Goal: Use online tool/utility: Utilize a website feature to perform a specific function

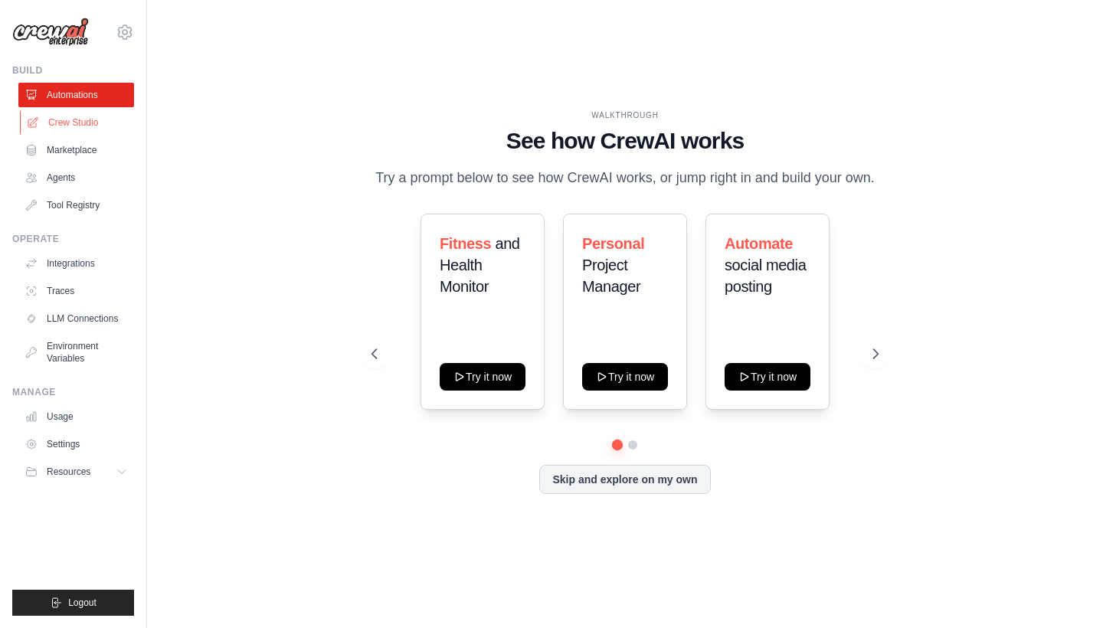
click at [72, 120] on link "Crew Studio" at bounding box center [78, 122] width 116 height 25
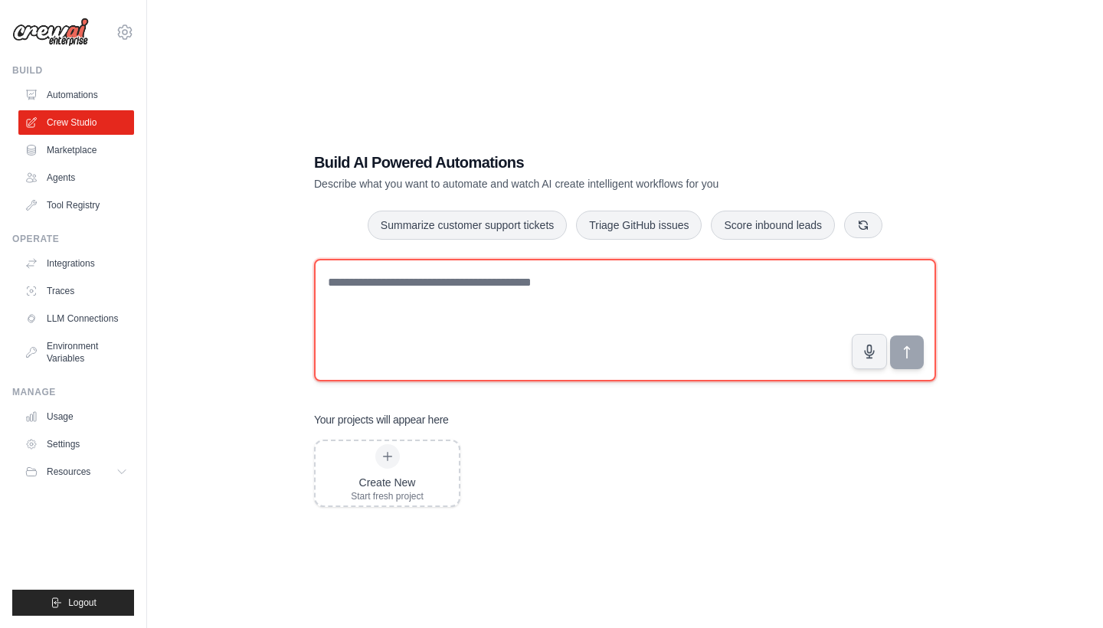
click at [373, 312] on textarea at bounding box center [625, 320] width 622 height 123
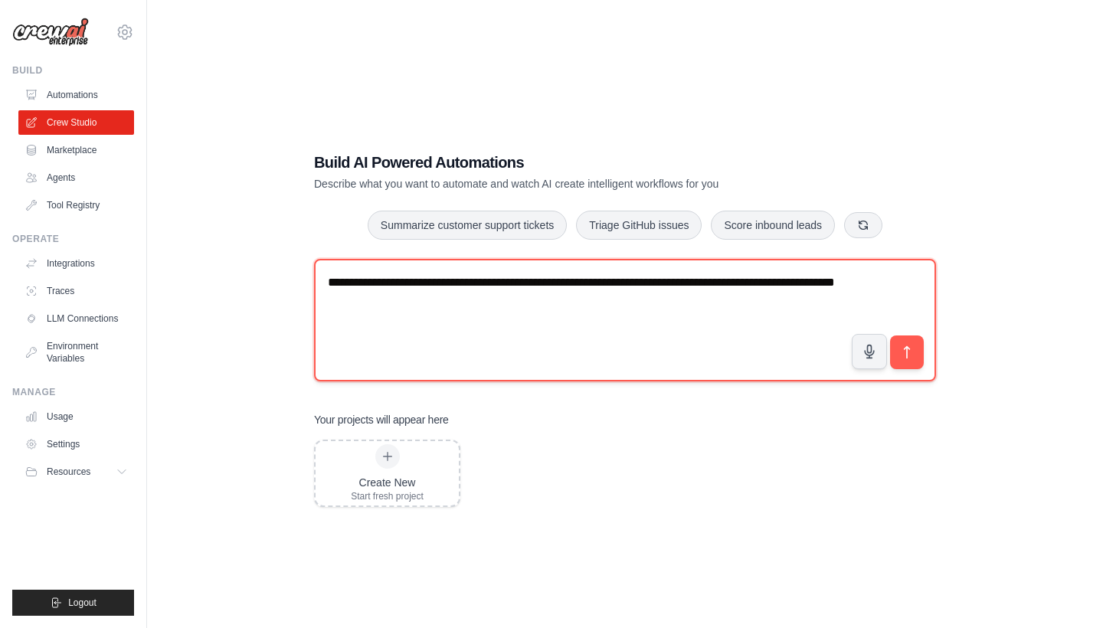
drag, startPoint x: 705, startPoint y: 285, endPoint x: 705, endPoint y: 309, distance: 24.5
click at [705, 286] on textarea "**********" at bounding box center [625, 320] width 622 height 123
click at [484, 301] on textarea "**********" at bounding box center [625, 320] width 622 height 123
type textarea "**********"
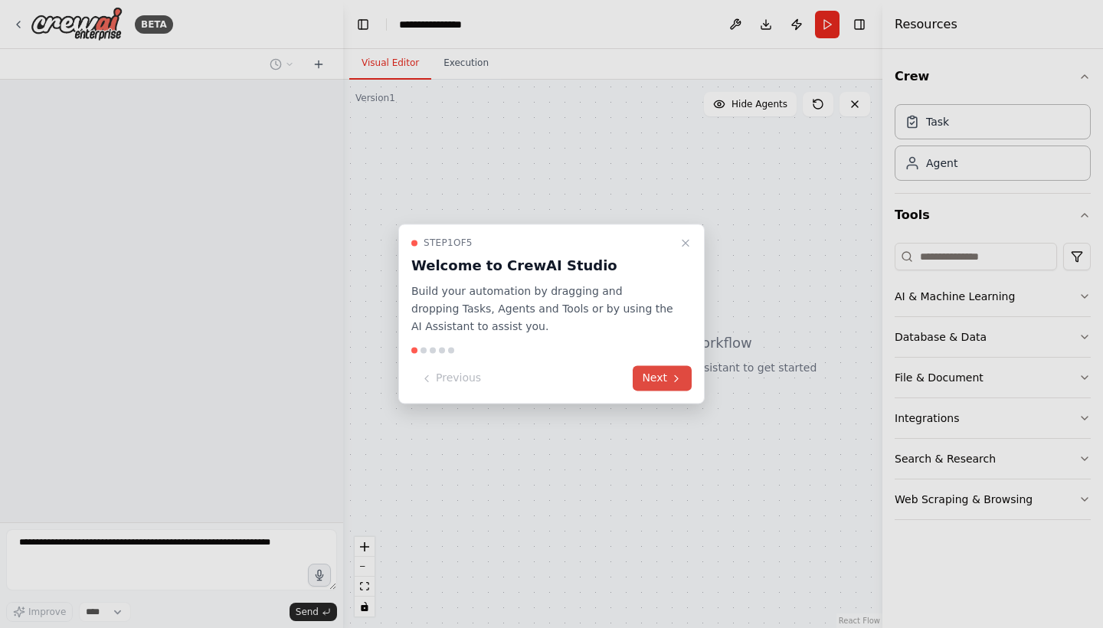
click at [665, 375] on button "Next" at bounding box center [662, 378] width 59 height 25
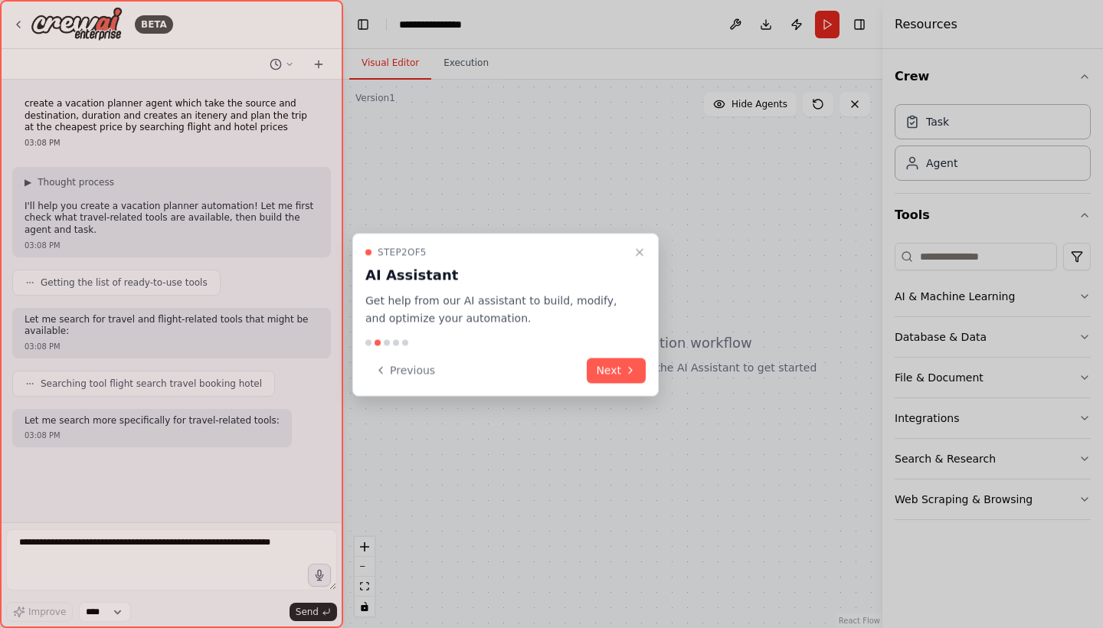
scroll to position [14, 0]
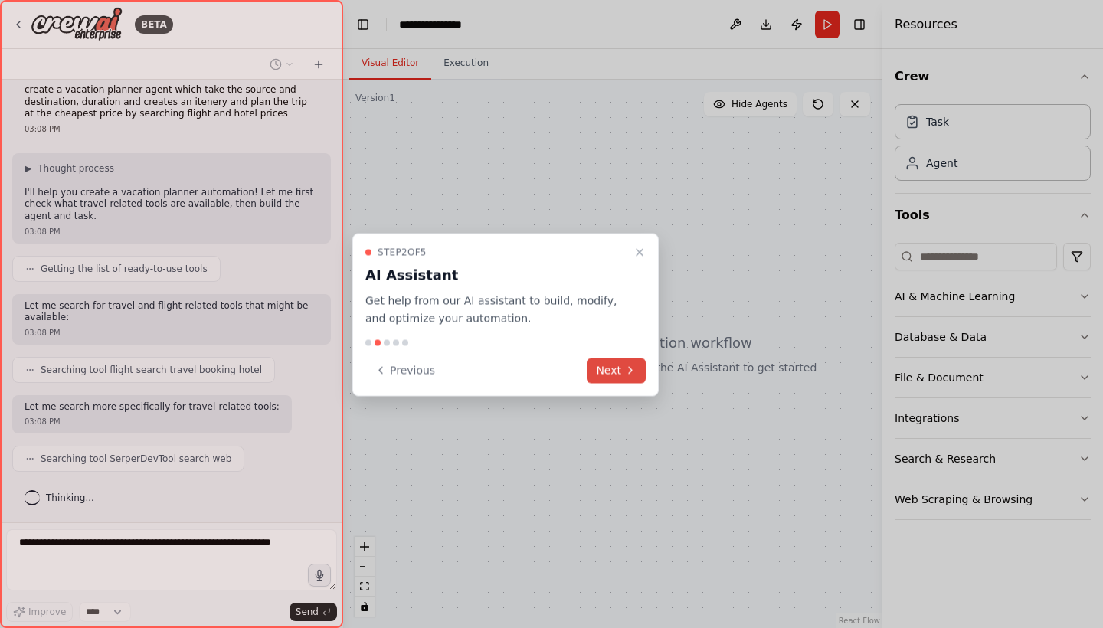
click at [611, 370] on button "Next" at bounding box center [616, 370] width 59 height 25
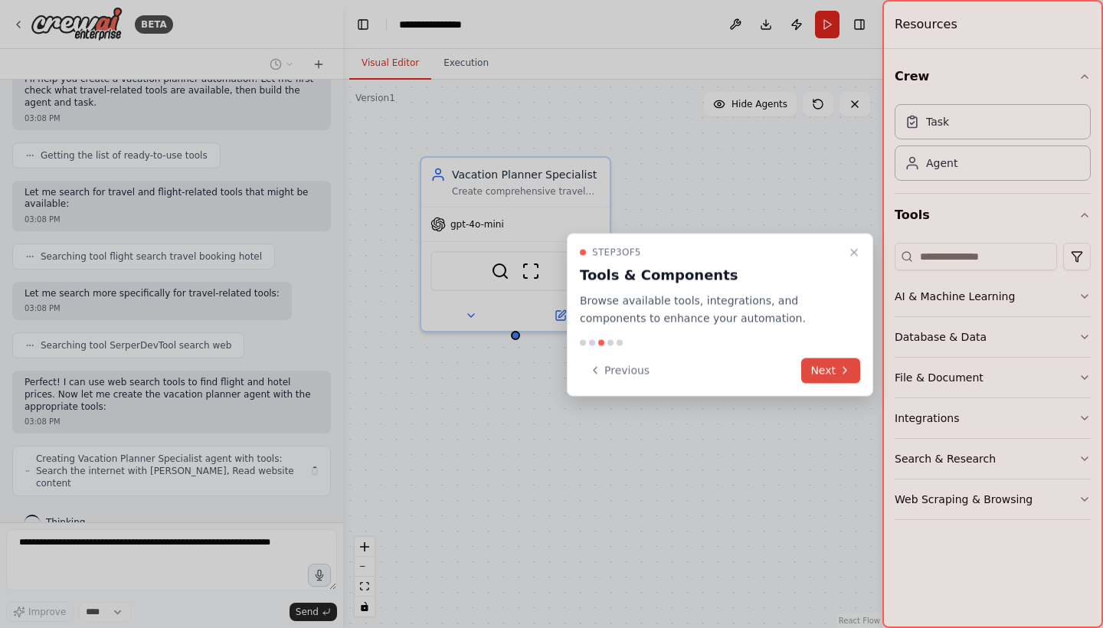
scroll to position [139, 0]
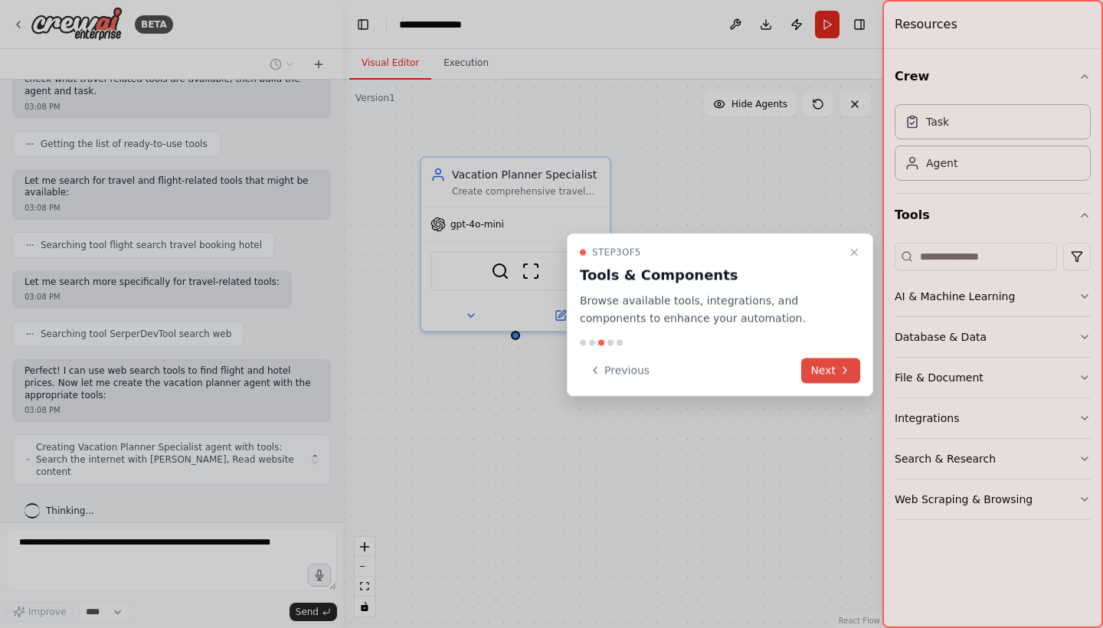
click at [833, 367] on button "Next" at bounding box center [830, 370] width 59 height 25
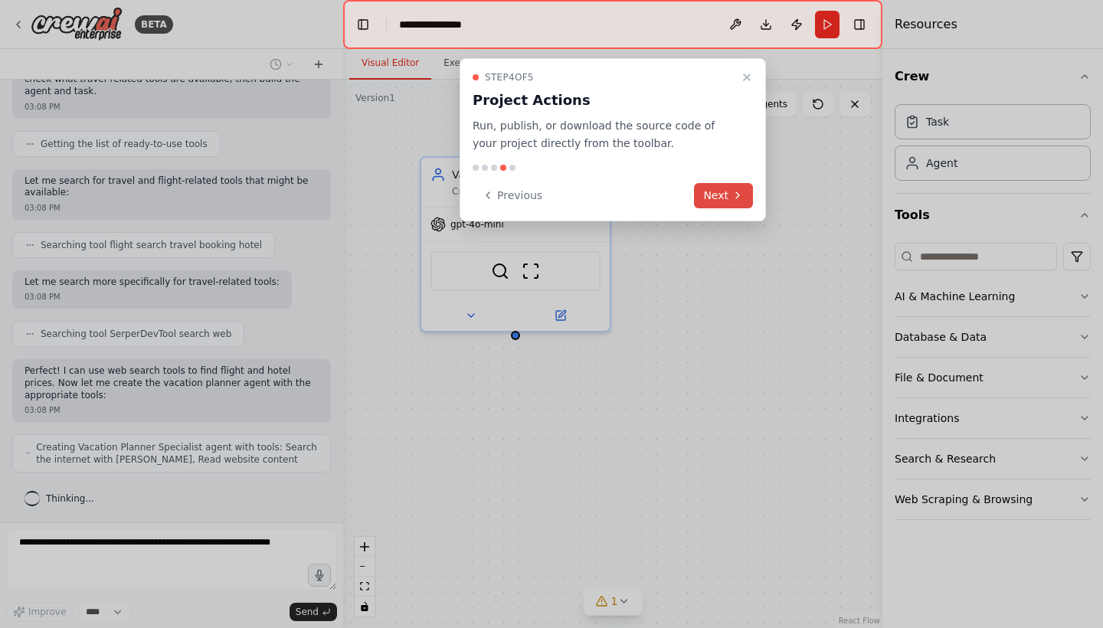
click at [721, 185] on button "Next" at bounding box center [723, 195] width 59 height 25
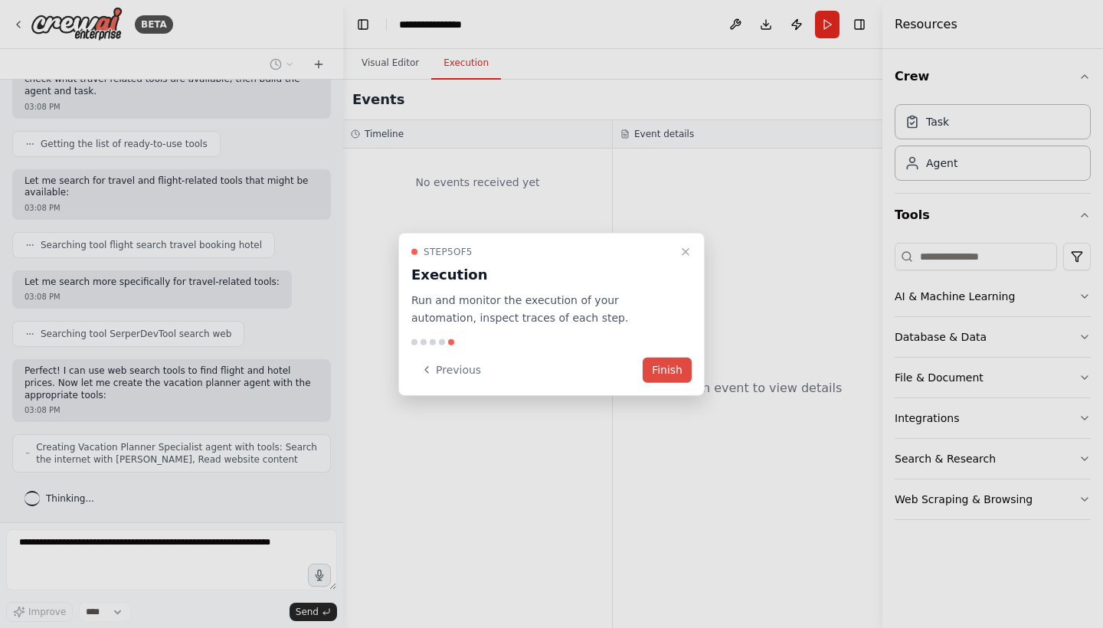
click at [669, 370] on button "Finish" at bounding box center [667, 369] width 49 height 25
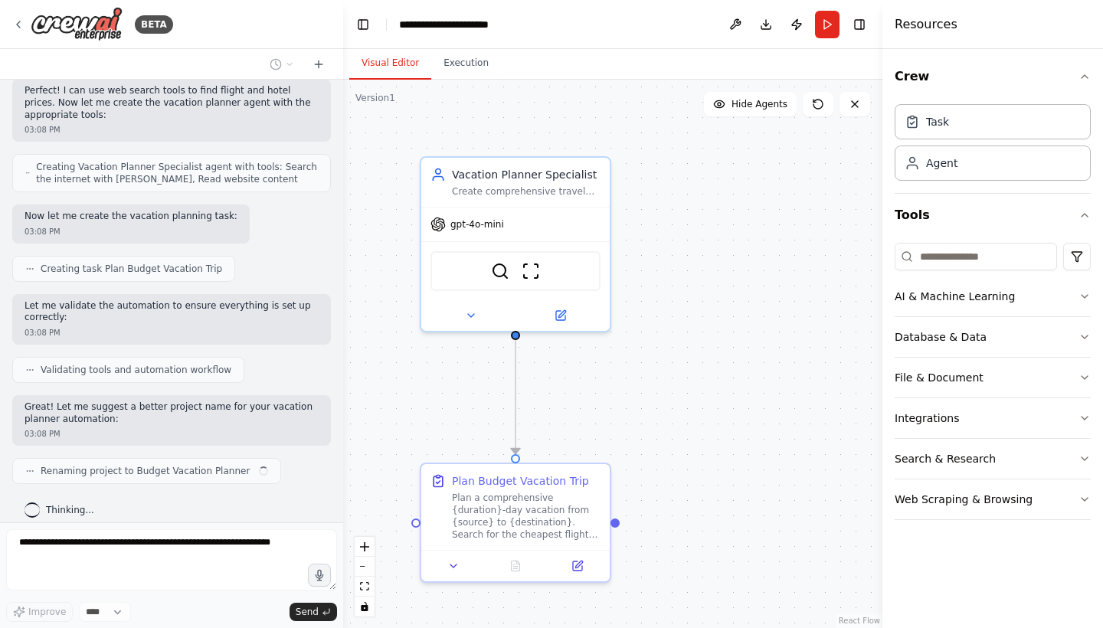
scroll to position [430, 0]
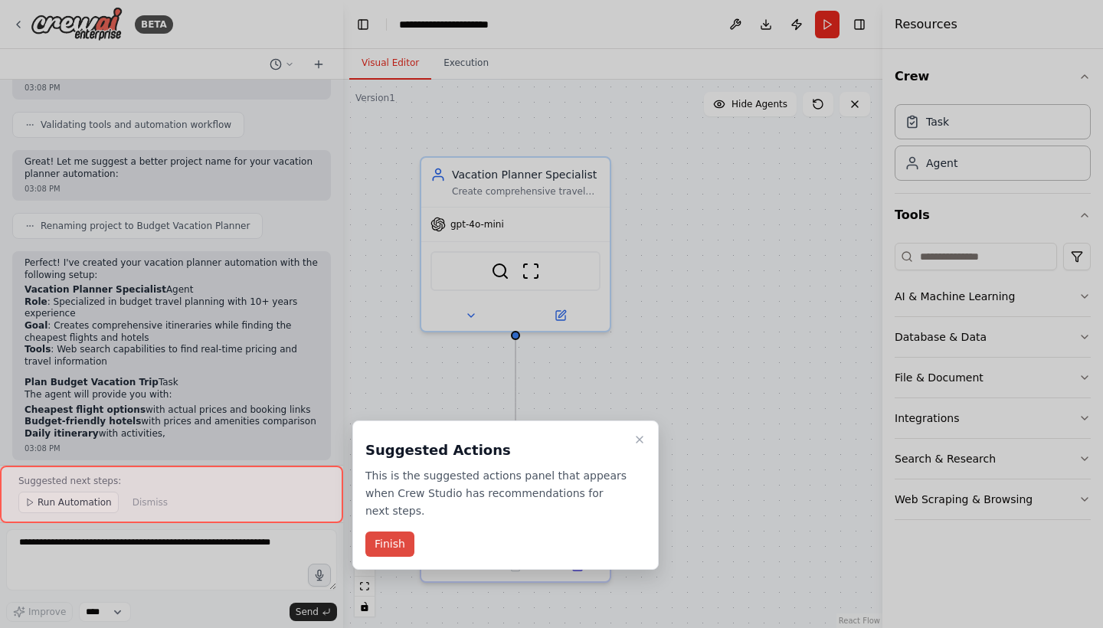
click at [393, 541] on button "Finish" at bounding box center [389, 543] width 49 height 25
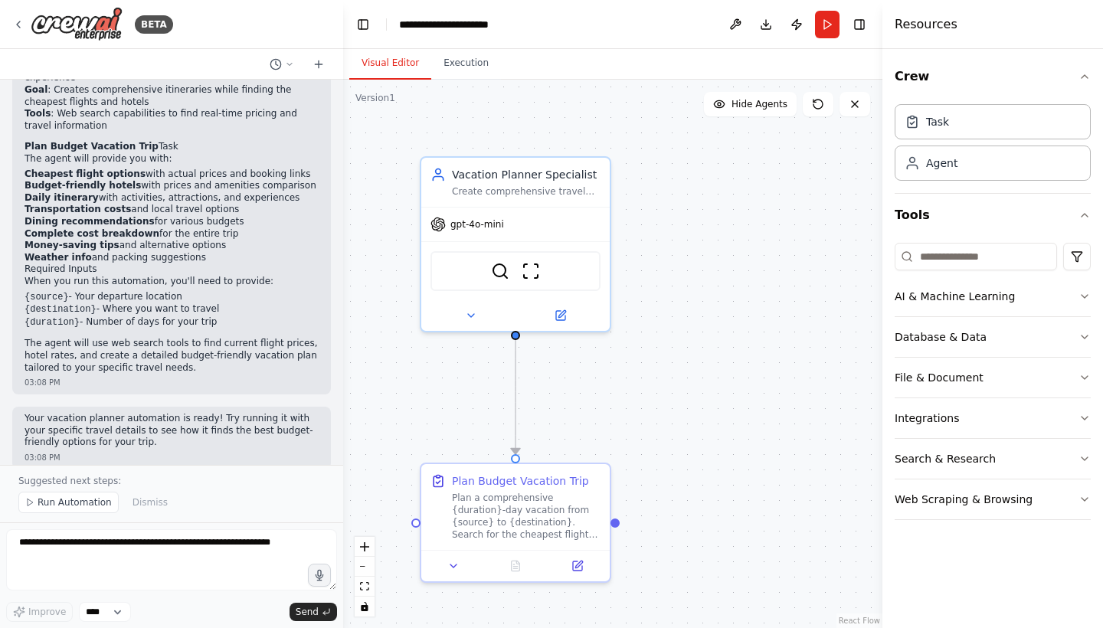
scroll to position [0, 0]
click at [46, 499] on span "Run Automation" at bounding box center [75, 502] width 74 height 12
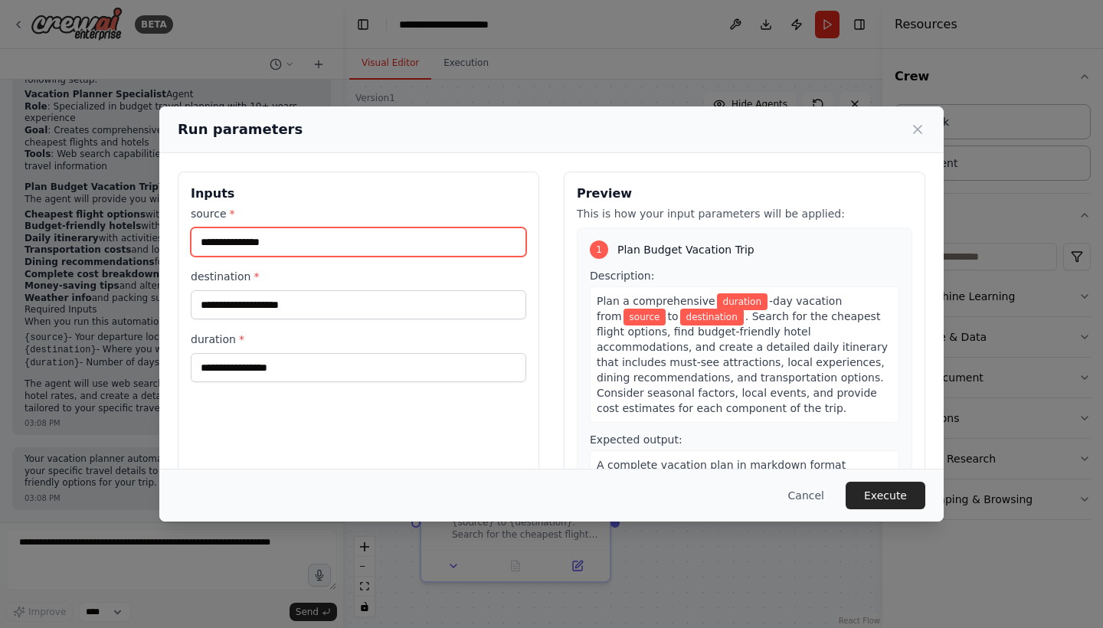
click at [246, 245] on input "source *" at bounding box center [358, 241] width 335 height 29
type input "*******"
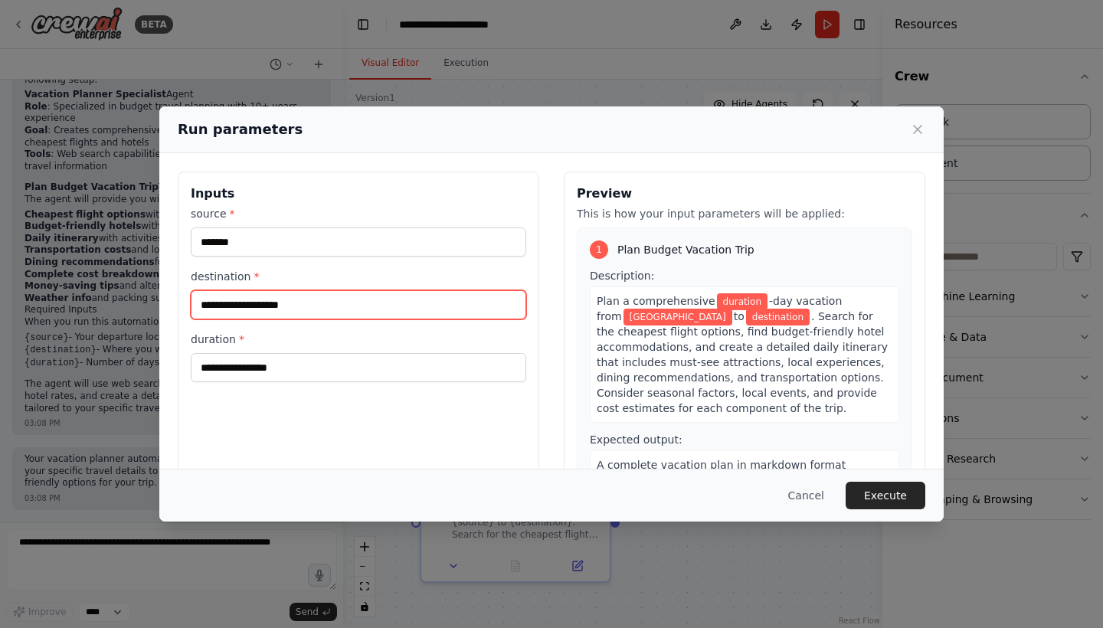
drag, startPoint x: 246, startPoint y: 245, endPoint x: 237, endPoint y: 309, distance: 64.2
click at [237, 309] on input "destination *" at bounding box center [358, 304] width 335 height 29
type input "****"
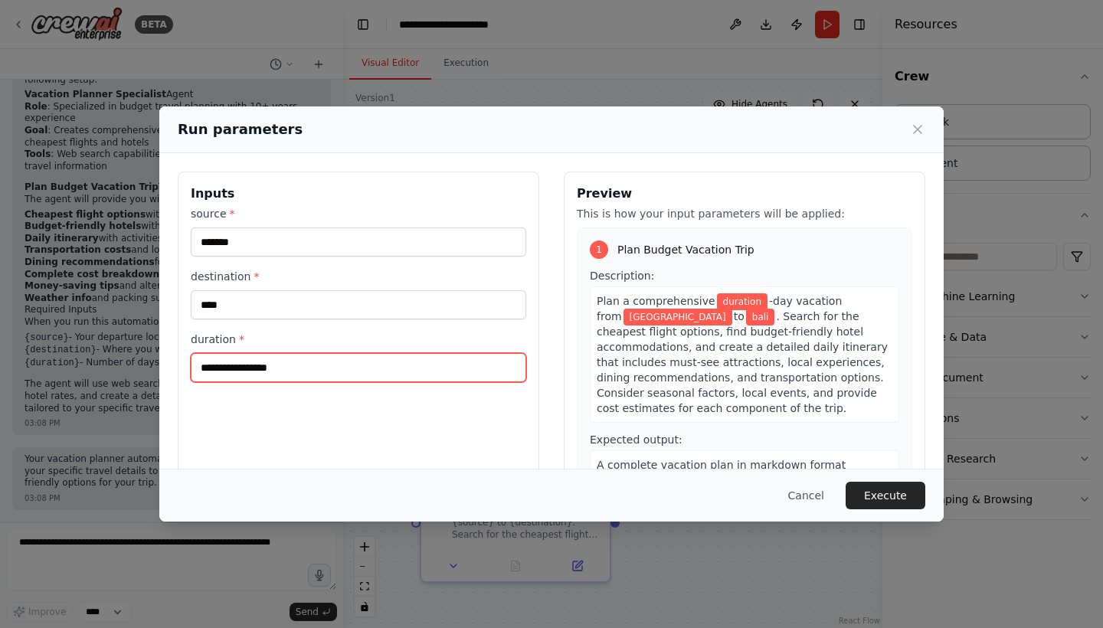
click at [248, 374] on input "duration *" at bounding box center [358, 367] width 335 height 29
type input "*"
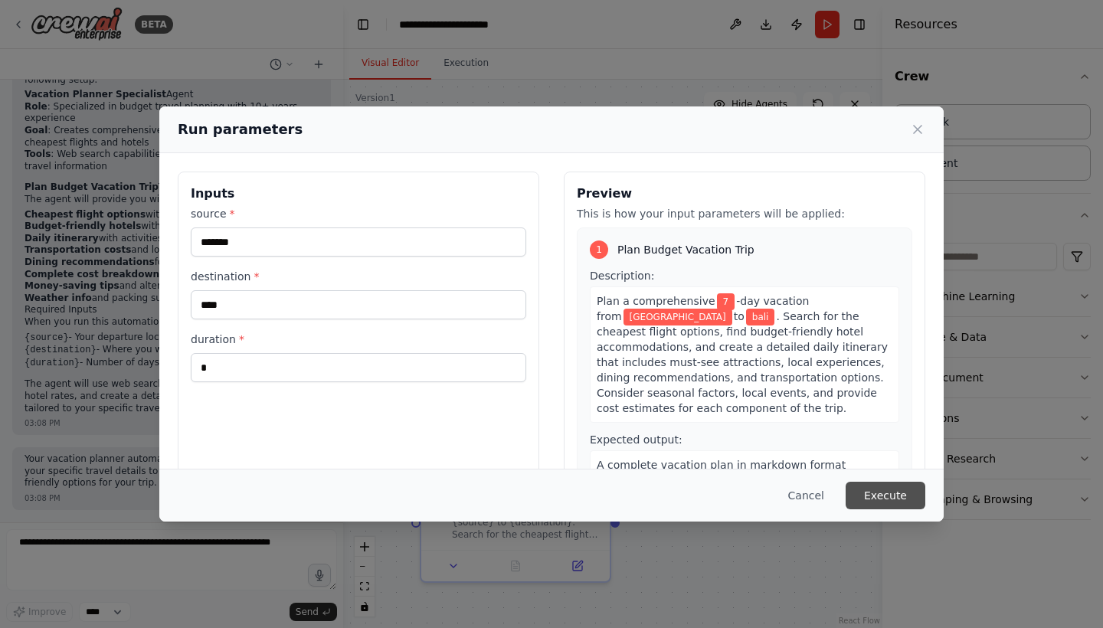
click at [888, 495] on button "Execute" at bounding box center [885, 496] width 80 height 28
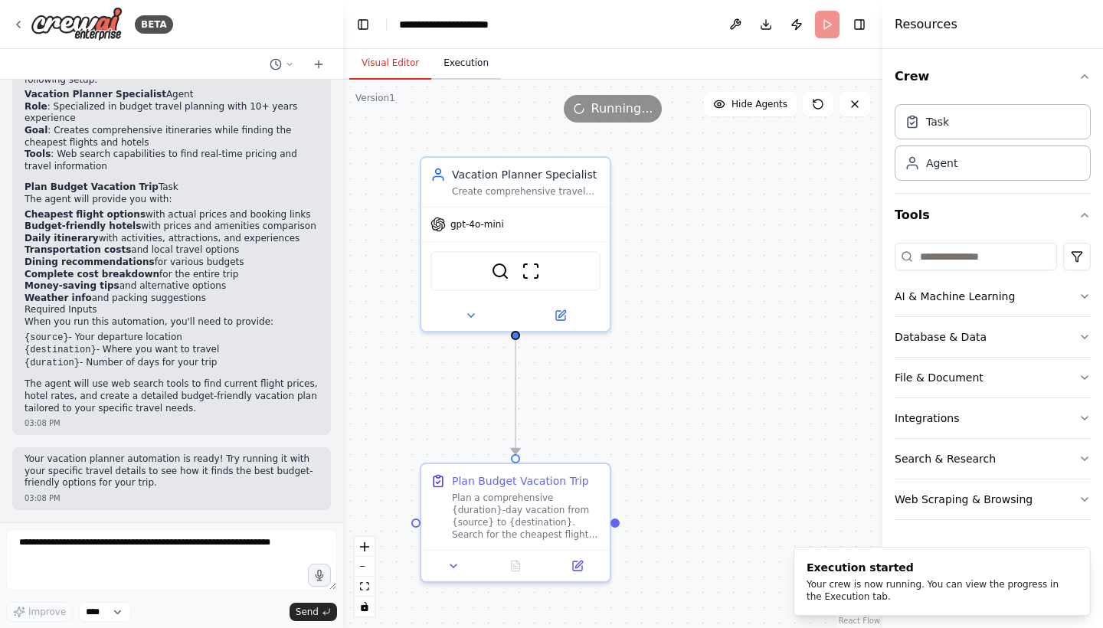
click at [453, 64] on button "Execution" at bounding box center [466, 63] width 70 height 32
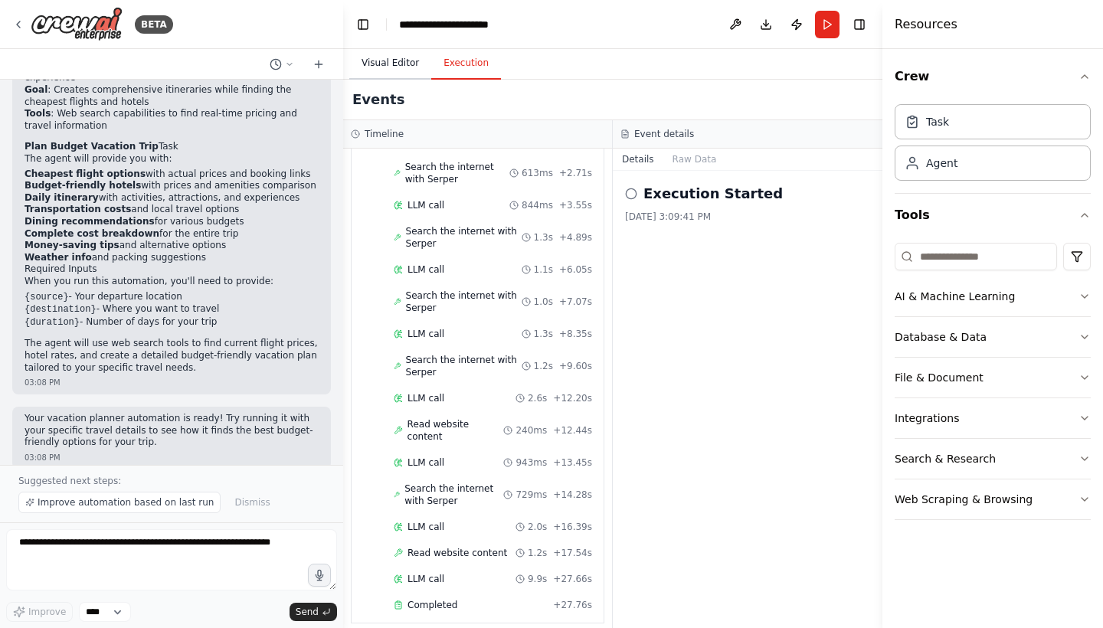
click at [385, 58] on button "Visual Editor" at bounding box center [390, 63] width 82 height 32
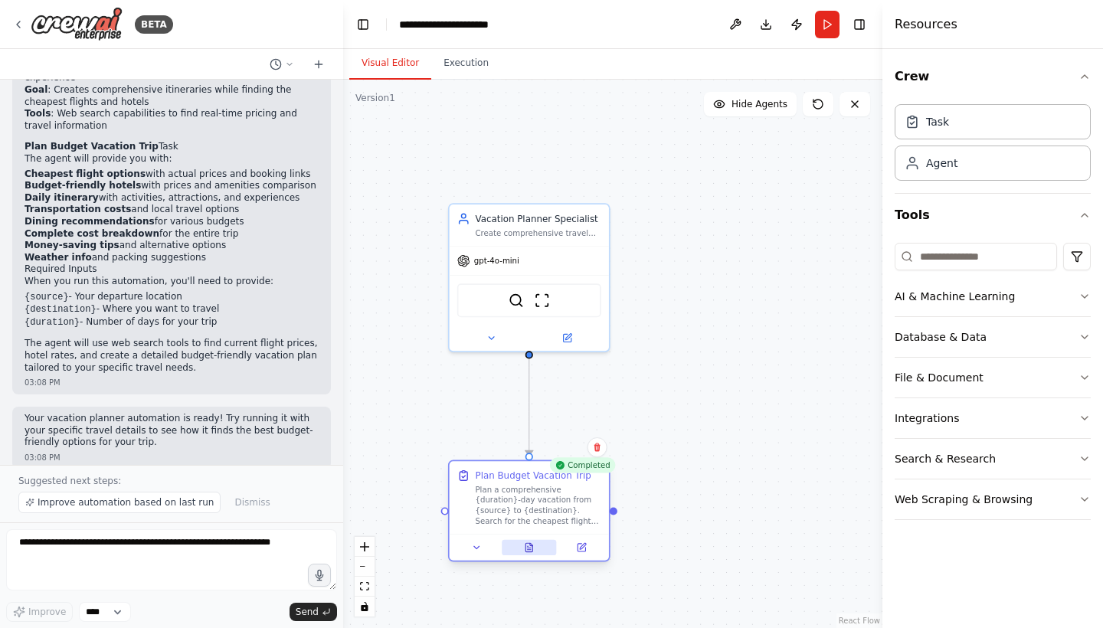
click at [526, 548] on icon at bounding box center [528, 547] width 7 height 8
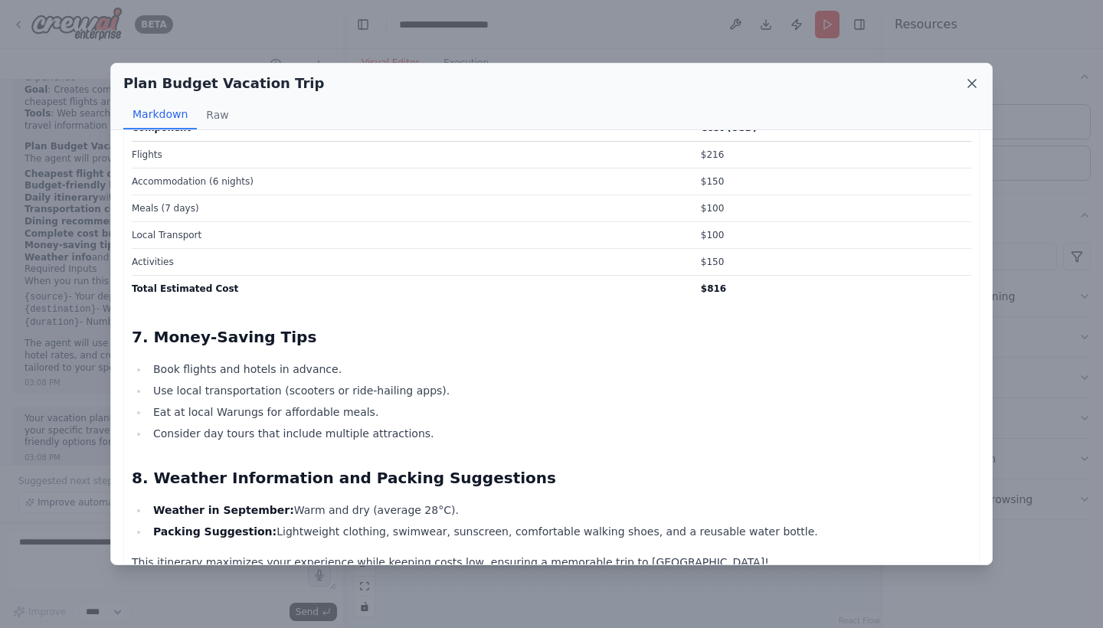
click at [977, 82] on icon at bounding box center [971, 83] width 15 height 15
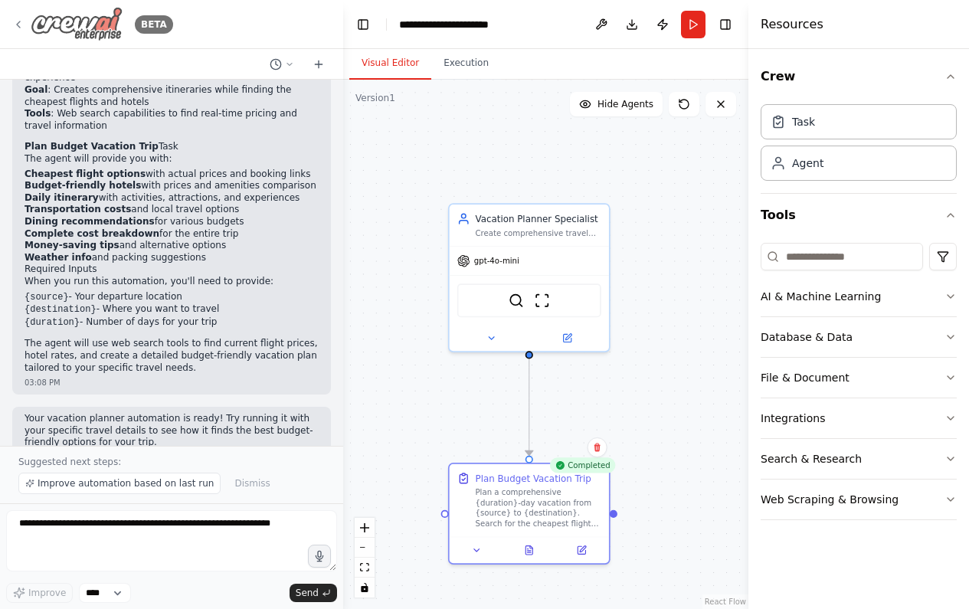
scroll to position [919, 0]
